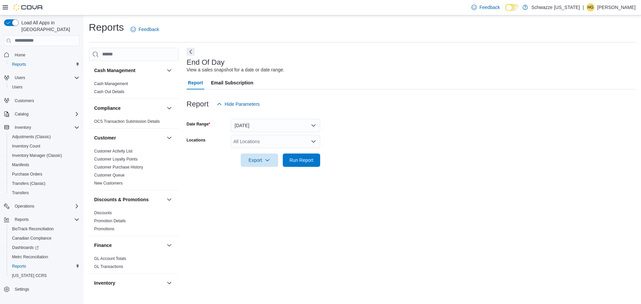
click at [264, 143] on div "All Locations" at bounding box center [275, 141] width 89 height 13
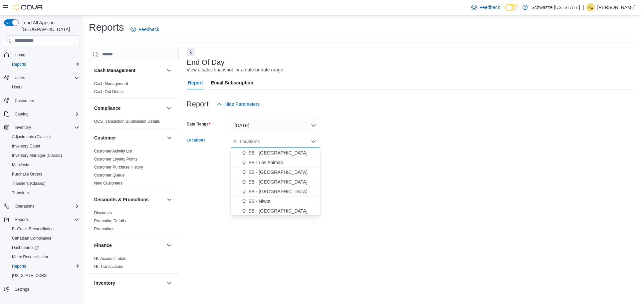
click at [272, 209] on span "SB - [GEOGRAPHIC_DATA]" at bounding box center [277, 211] width 59 height 7
click at [346, 193] on div "End Of Day View a sales snapshot for a date or date range. Report Email Subscri…" at bounding box center [410, 168] width 449 height 241
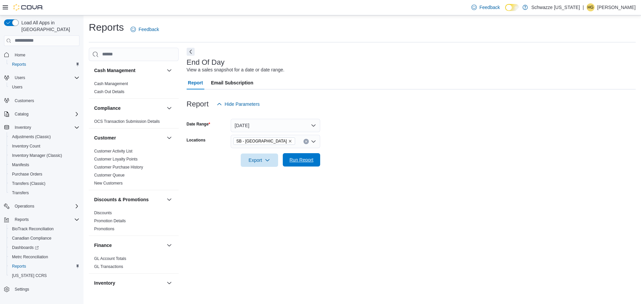
click at [313, 162] on span "Run Report" at bounding box center [301, 159] width 24 height 7
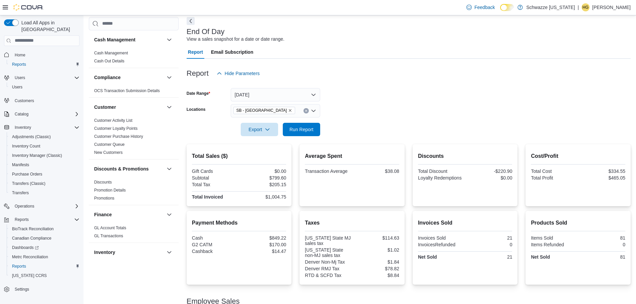
scroll to position [108, 0]
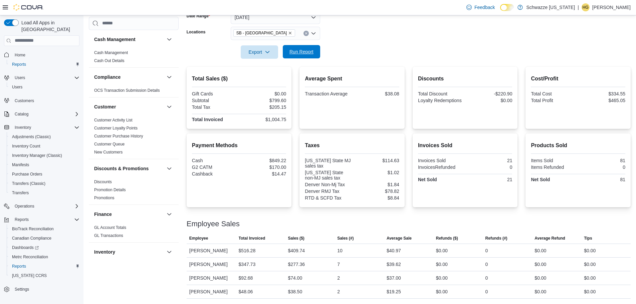
click at [309, 51] on span "Run Report" at bounding box center [301, 51] width 24 height 7
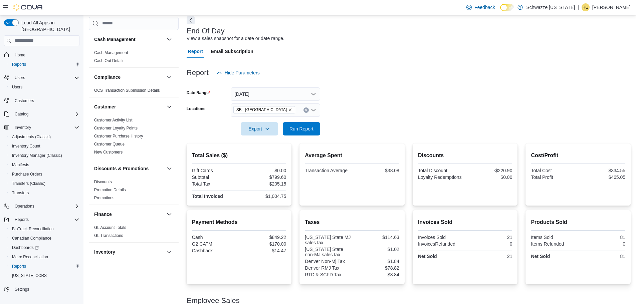
scroll to position [19, 0]
